Goal: Task Accomplishment & Management: Manage account settings

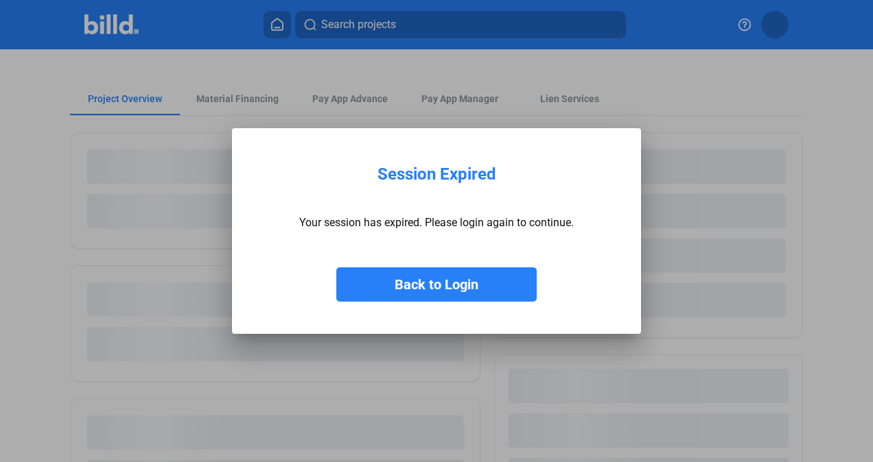
click at [436, 283] on button "Back to Login" at bounding box center [436, 285] width 200 height 34
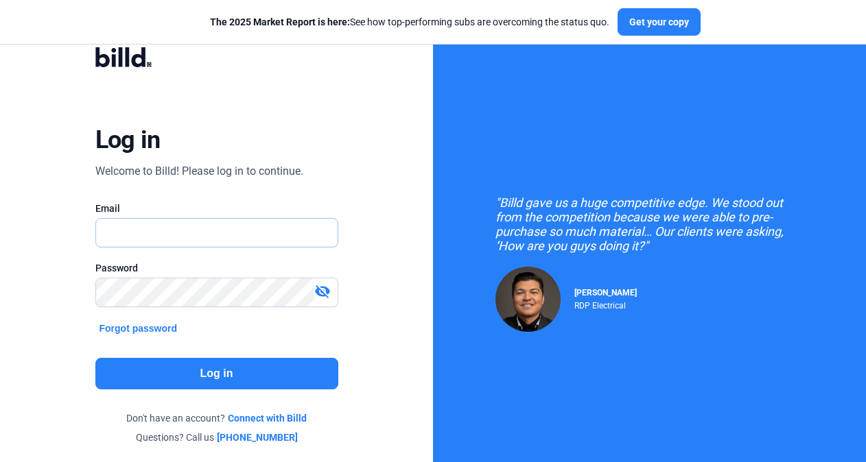
type input "[EMAIL_ADDRESS][DOMAIN_NAME]"
click at [219, 362] on button "Log in" at bounding box center [216, 374] width 243 height 32
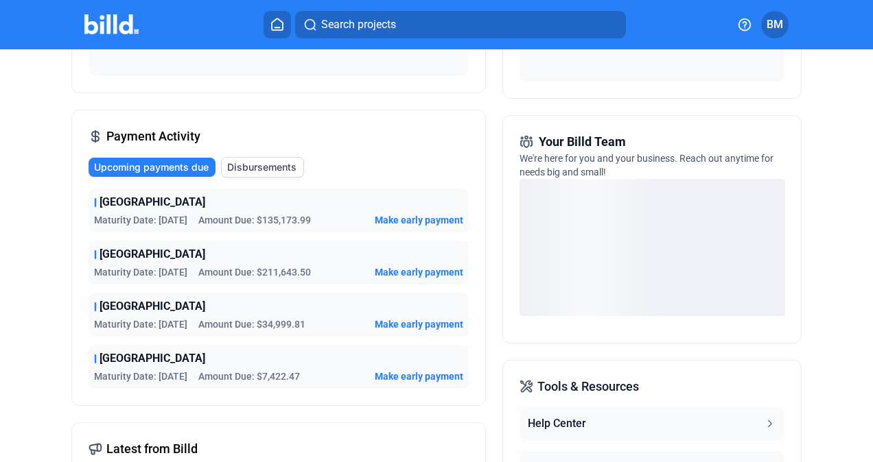
scroll to position [279, 0]
click at [273, 218] on span "Amount Due: $135,173.99" at bounding box center [254, 221] width 113 height 14
click at [110, 204] on span "[GEOGRAPHIC_DATA]" at bounding box center [152, 203] width 106 height 16
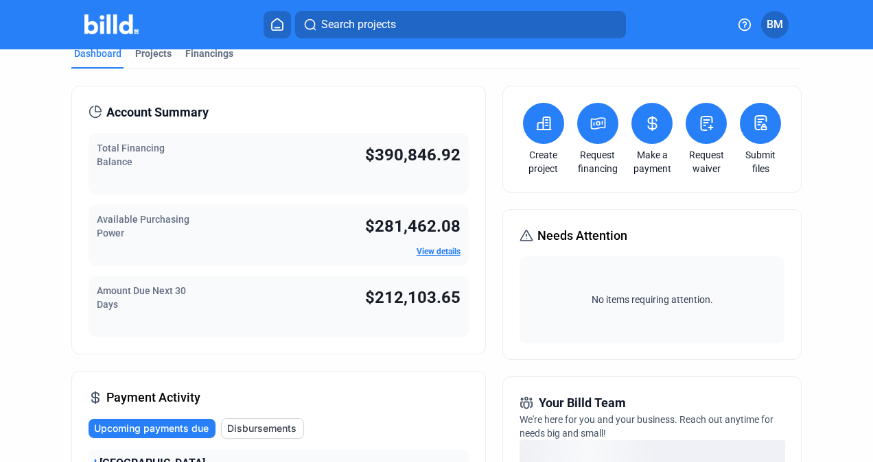
scroll to position [0, 0]
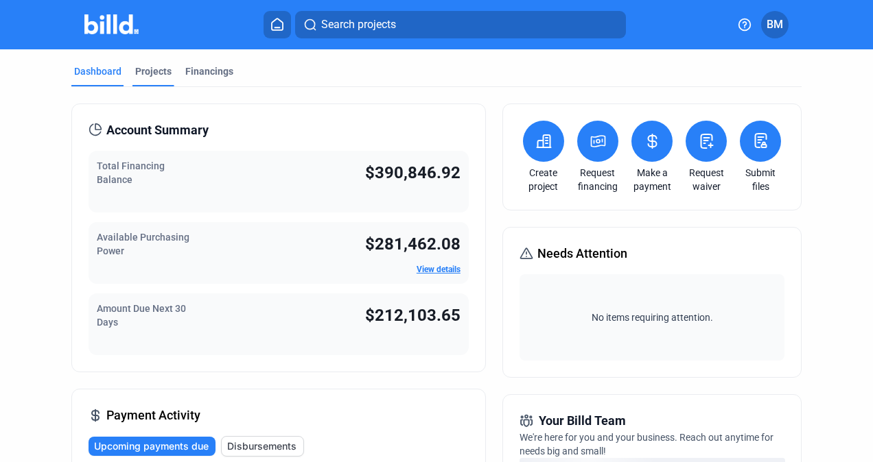
click at [150, 69] on div "Projects" at bounding box center [153, 71] width 36 height 14
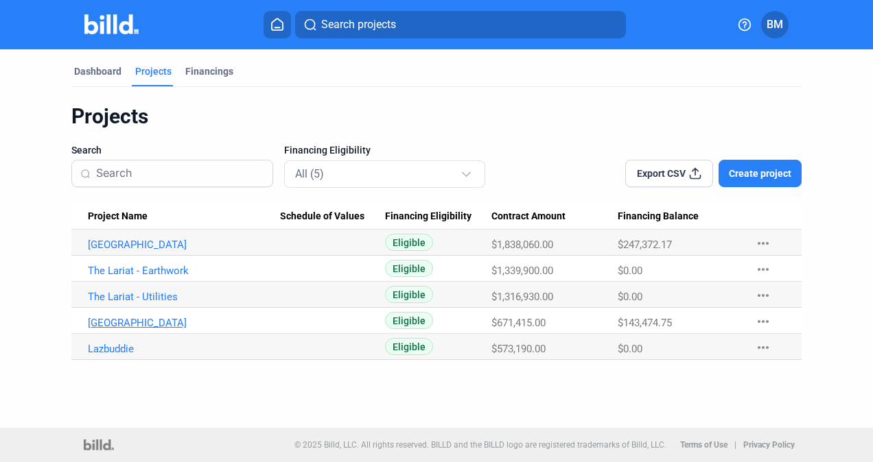
click at [122, 322] on link "[GEOGRAPHIC_DATA]" at bounding box center [184, 323] width 193 height 12
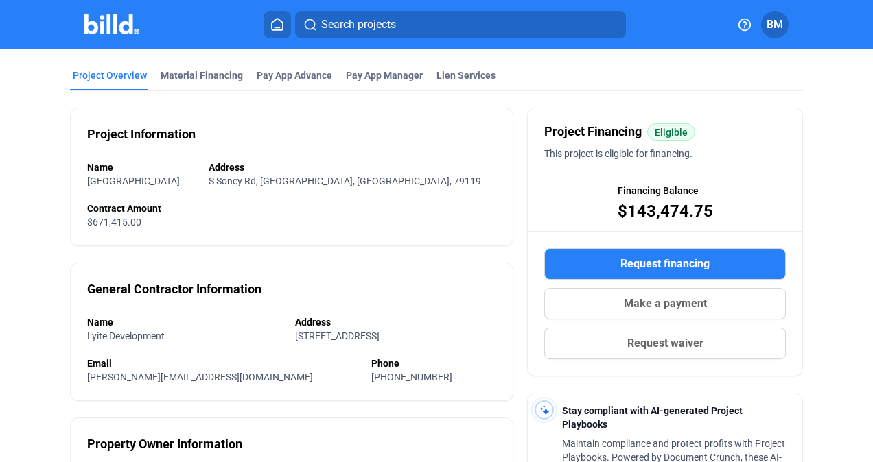
scroll to position [4, 0]
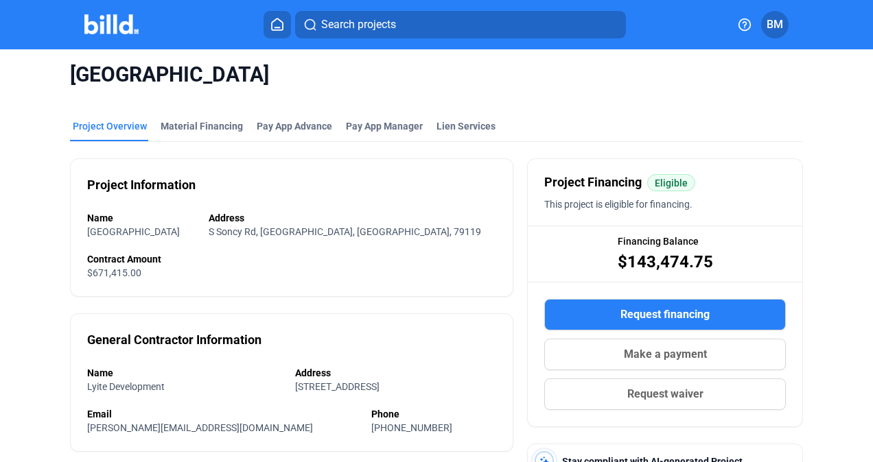
click at [200, 153] on div "Project Information Name Patriot Park Address [GEOGRAPHIC_DATA] Contract Amount…" at bounding box center [292, 451] width 444 height 618
click at [199, 120] on div "Material Financing" at bounding box center [202, 126] width 82 height 14
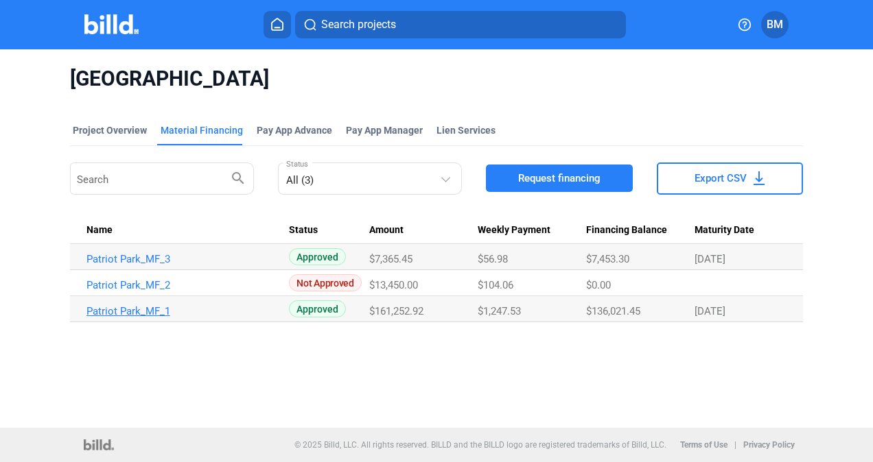
click at [139, 307] on link "Patriot Park_MF_1" at bounding box center [182, 311] width 193 height 12
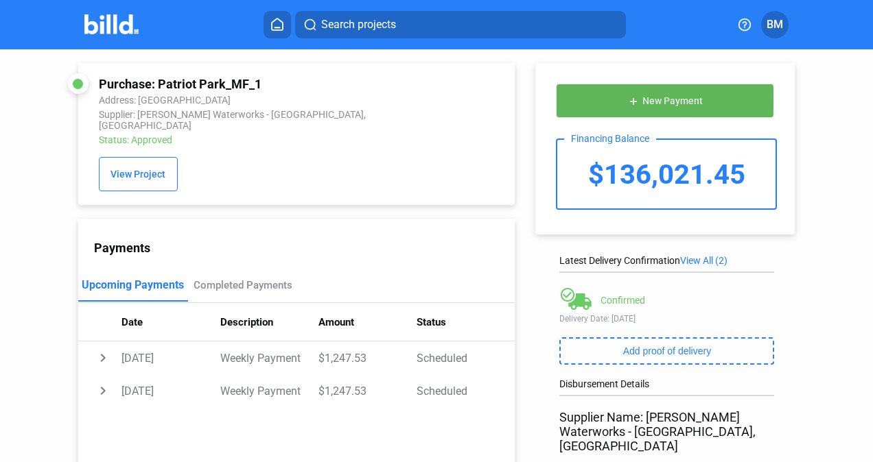
click at [587, 100] on button "add New Payment" at bounding box center [665, 101] width 218 height 34
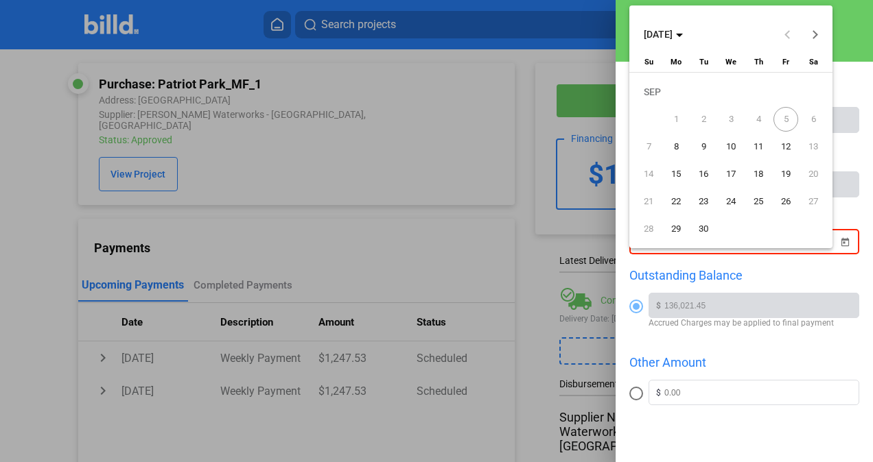
click at [681, 247] on div "New Payment Bank Account Name Happy State Bank Bank Account Number XXXXX1525 Pa…" at bounding box center [436, 231] width 873 height 462
click at [785, 115] on span "5" at bounding box center [785, 119] width 25 height 25
click at [674, 152] on span "8" at bounding box center [675, 146] width 25 height 25
type input "[DATE]"
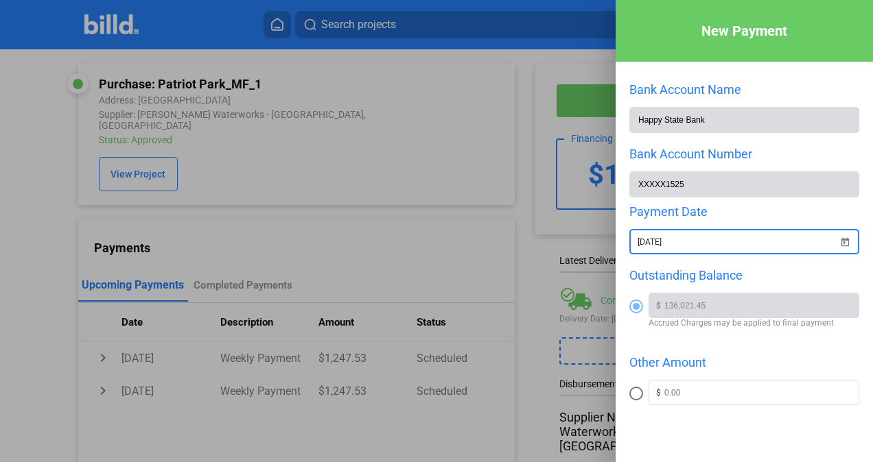
scroll to position [106, 0]
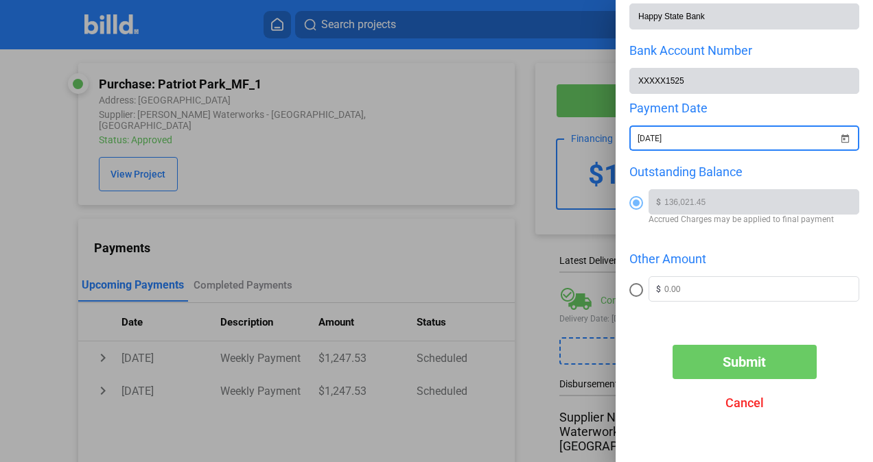
click at [711, 358] on button "Submit" at bounding box center [744, 362] width 144 height 34
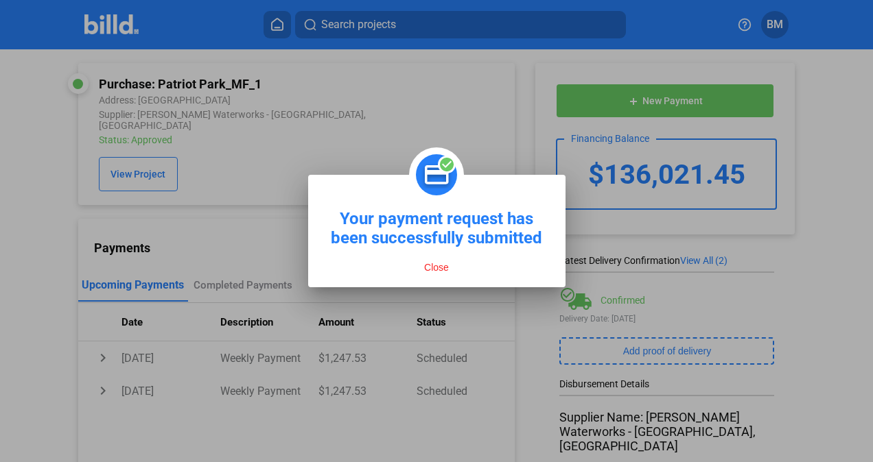
click at [443, 270] on button "Close" at bounding box center [436, 267] width 33 height 12
